Goal: Find specific page/section: Find specific page/section

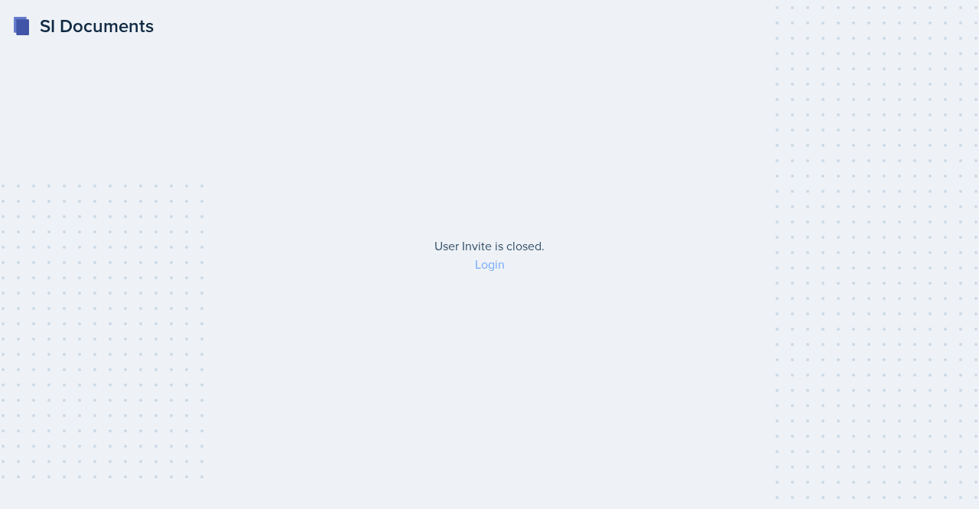
click at [488, 262] on link "Login" at bounding box center [490, 264] width 30 height 17
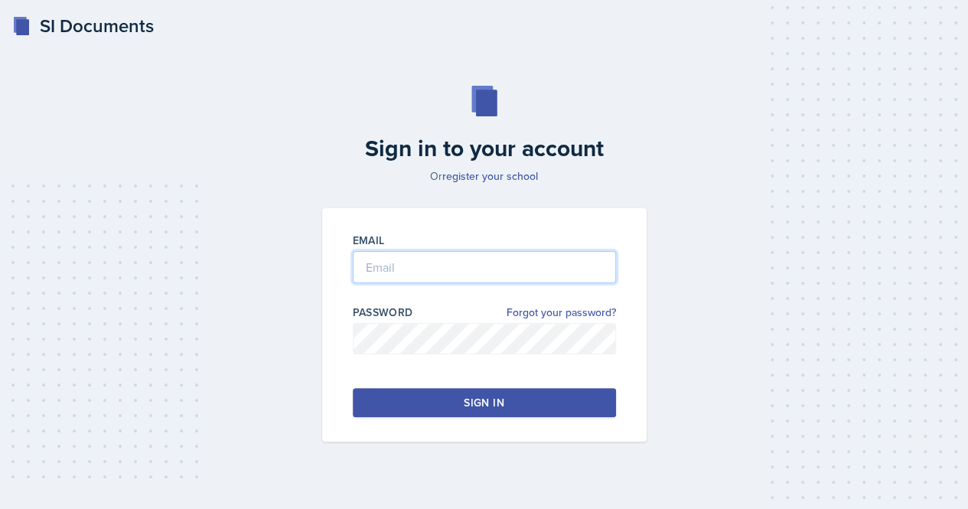
click at [433, 272] on input "email" at bounding box center [484, 267] width 263 height 32
type input "m"
type input "[EMAIL_ADDRESS][DOMAIN_NAME]"
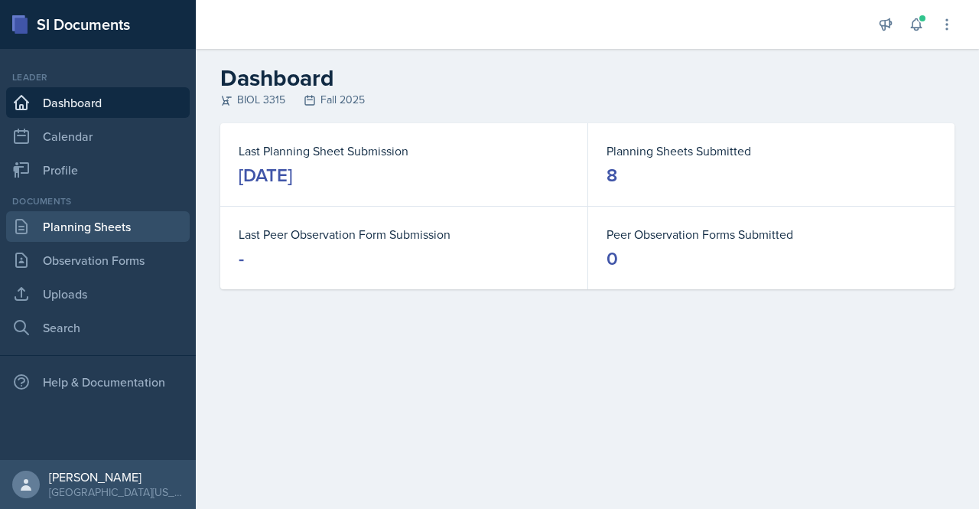
click at [73, 233] on link "Planning Sheets" at bounding box center [98, 226] width 184 height 31
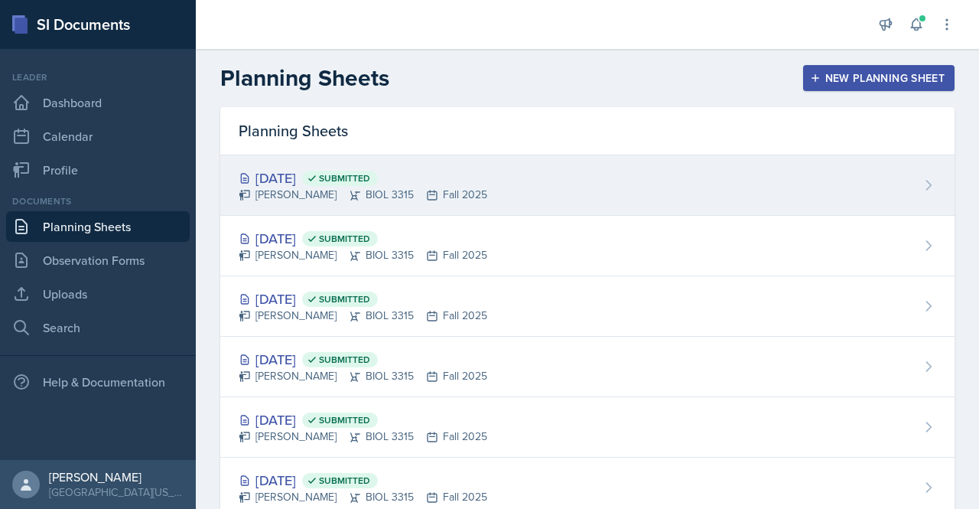
click at [311, 187] on div "[DATE] Submitted" at bounding box center [363, 178] width 249 height 21
